Goal: Task Accomplishment & Management: Manage account settings

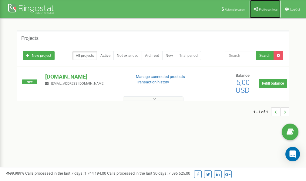
click at [263, 8] on span "Profile settings" at bounding box center [268, 9] width 18 height 3
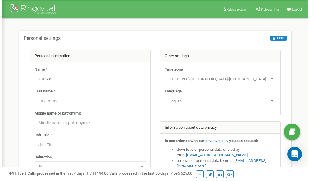
scroll to position [30, 0]
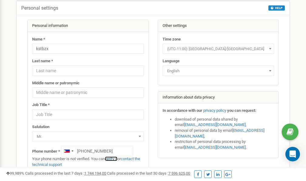
click at [113, 159] on link "verify it" at bounding box center [111, 159] width 12 height 5
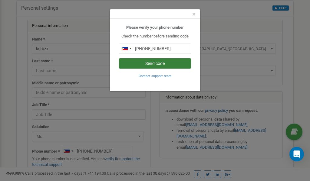
click at [165, 64] on button "Send code" at bounding box center [155, 63] width 72 height 10
